Goal: Check status: Check status

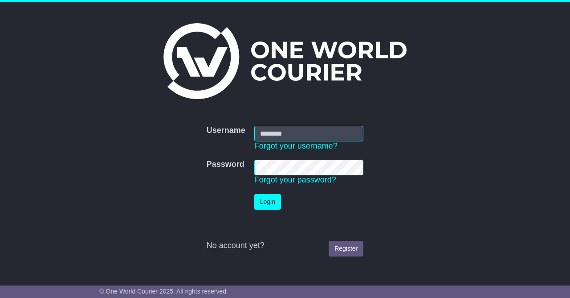
click at [315, 130] on input "Username" at bounding box center [309, 134] width 110 height 16
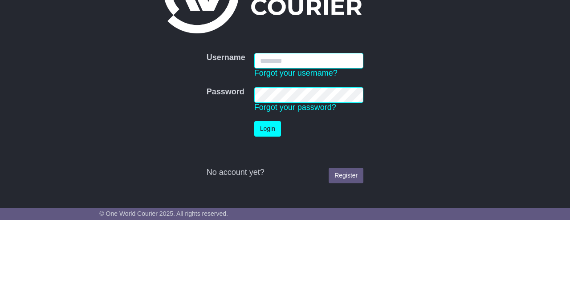
click at [326, 122] on input "Username" at bounding box center [309, 124] width 110 height 16
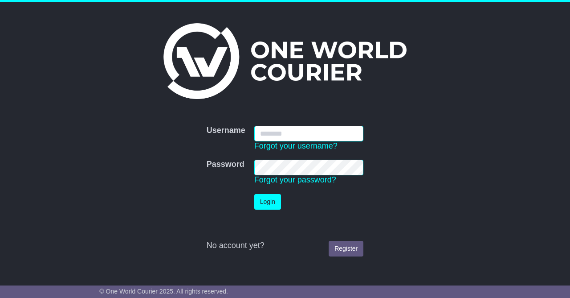
click at [307, 130] on input "Username" at bounding box center [309, 134] width 110 height 16
click at [334, 132] on input "***" at bounding box center [309, 134] width 110 height 16
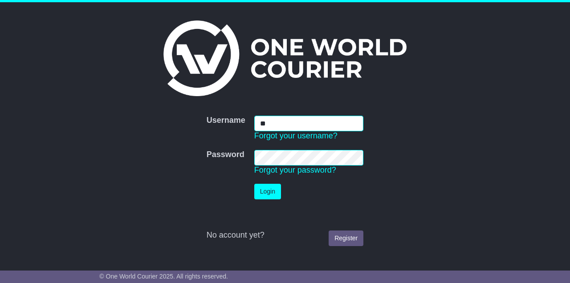
type input "*"
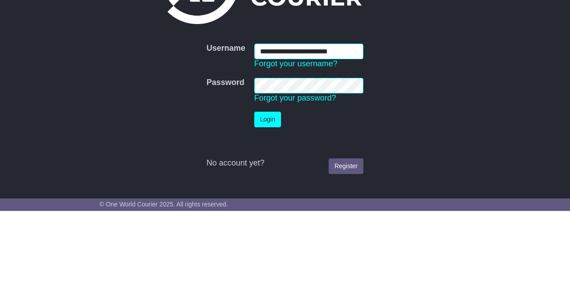
type input "**********"
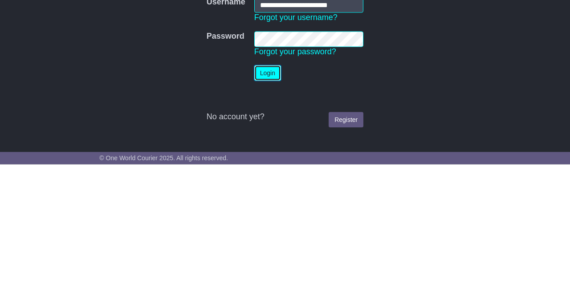
click at [273, 190] on button "Login" at bounding box center [267, 192] width 27 height 16
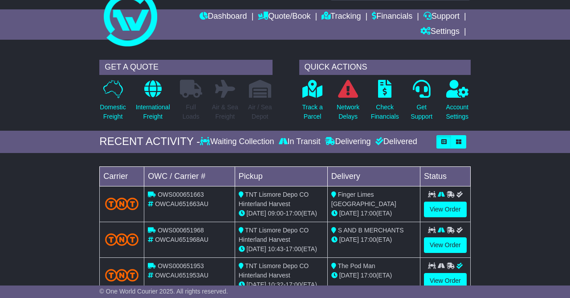
scroll to position [30, 0]
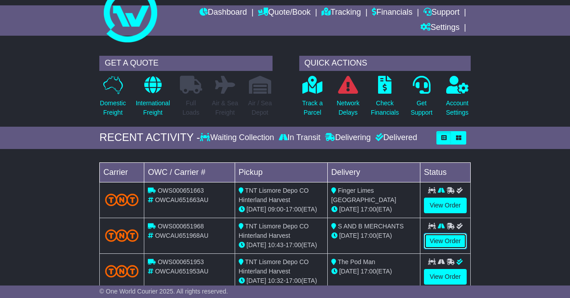
click at [449, 242] on link "View Order" at bounding box center [445, 241] width 43 height 16
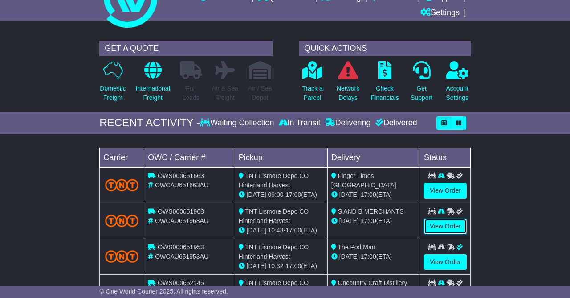
scroll to position [59, 0]
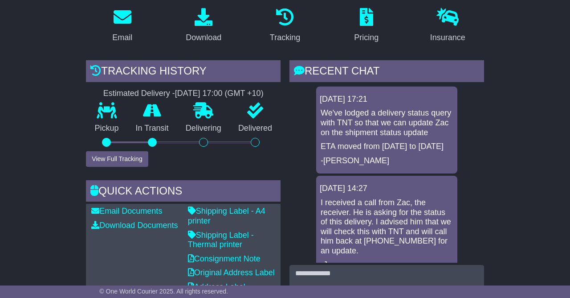
scroll to position [179, 0]
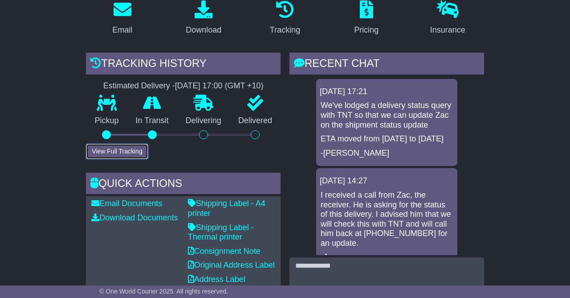
click at [109, 152] on button "View Full Tracking" at bounding box center [117, 151] width 62 height 16
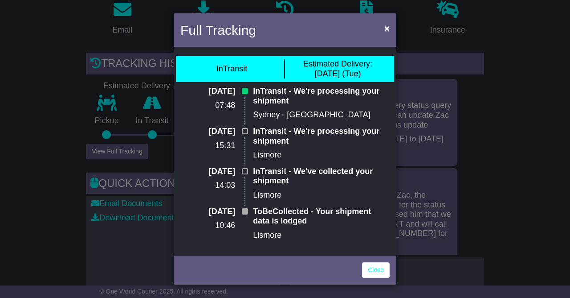
scroll to position [0, 0]
click at [532, 172] on div "Full Tracking × InTransit Estimated Delivery: 30 Sep (Tue) 30 Sep 2025 07:48 In…" at bounding box center [285, 149] width 570 height 298
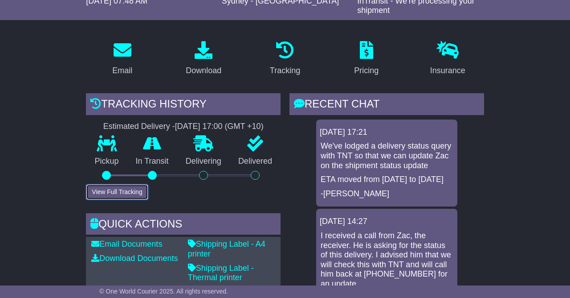
scroll to position [131, 0]
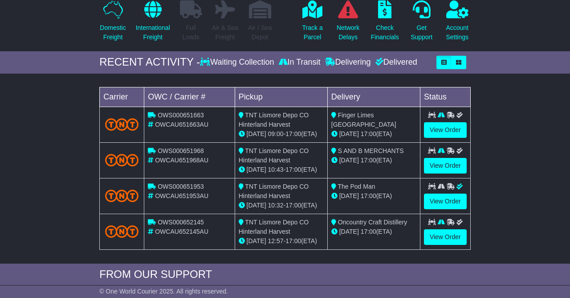
scroll to position [112, 0]
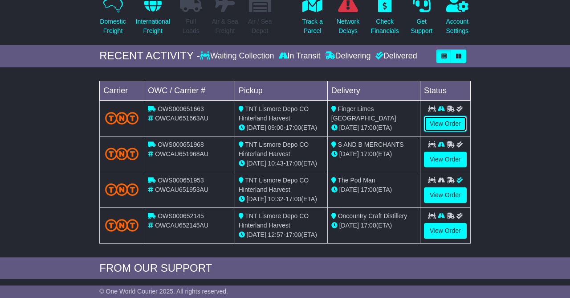
click at [452, 125] on link "View Order" at bounding box center [445, 124] width 43 height 16
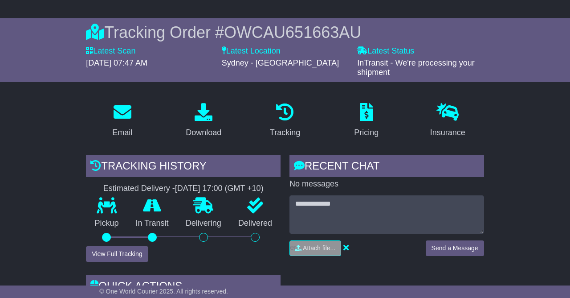
scroll to position [77, 0]
click at [291, 123] on link "Tracking" at bounding box center [285, 120] width 42 height 42
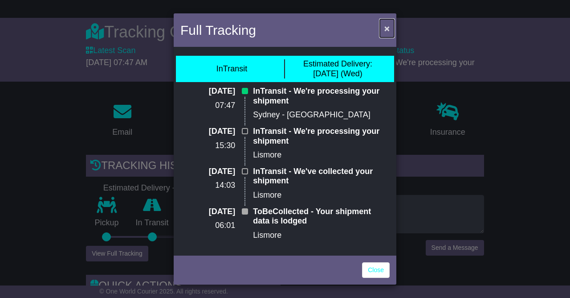
click at [385, 31] on span "×" at bounding box center [386, 28] width 5 height 10
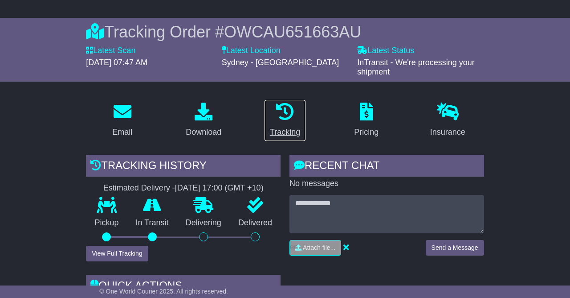
click at [295, 123] on link "Tracking" at bounding box center [285, 120] width 42 height 42
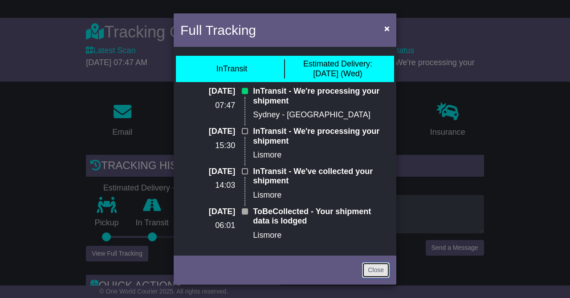
click at [376, 267] on link "Close" at bounding box center [376, 270] width 28 height 16
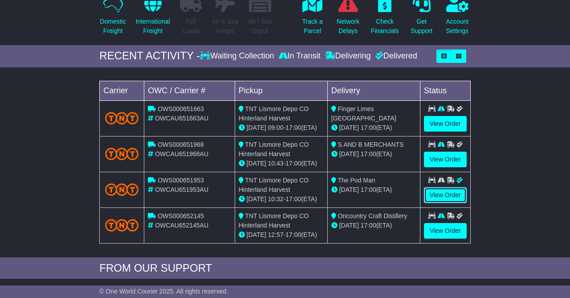
click at [446, 191] on link "View Order" at bounding box center [445, 195] width 43 height 16
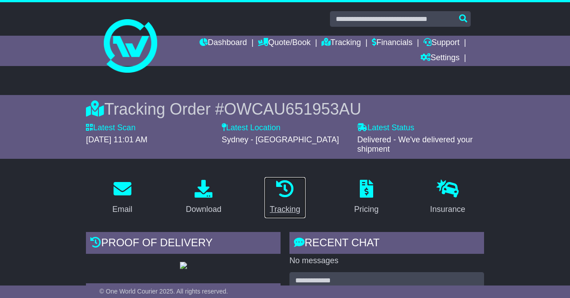
click at [287, 195] on icon at bounding box center [285, 189] width 18 height 18
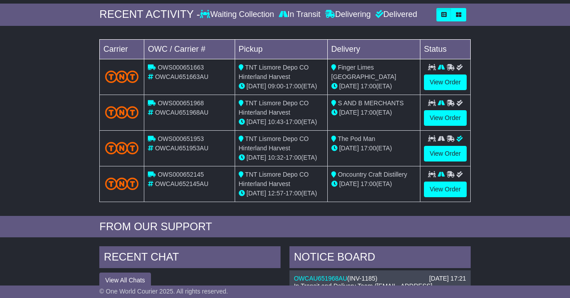
scroll to position [169, 0]
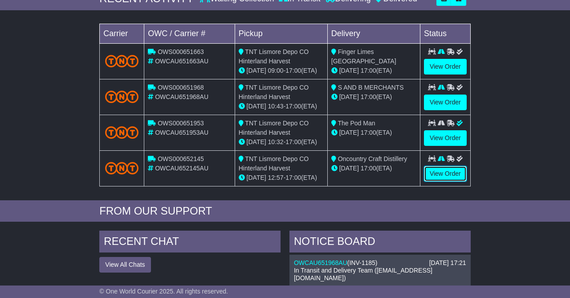
click at [444, 176] on link "View Order" at bounding box center [445, 174] width 43 height 16
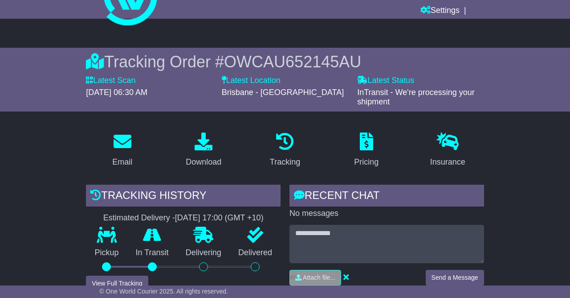
scroll to position [48, 0]
click at [282, 144] on icon at bounding box center [285, 141] width 18 height 18
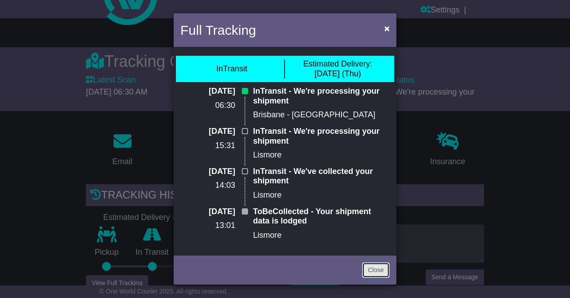
click at [376, 268] on link "Close" at bounding box center [376, 270] width 28 height 16
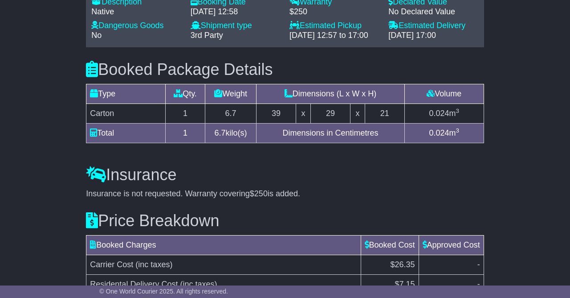
scroll to position [770, 0]
